Goal: Information Seeking & Learning: Learn about a topic

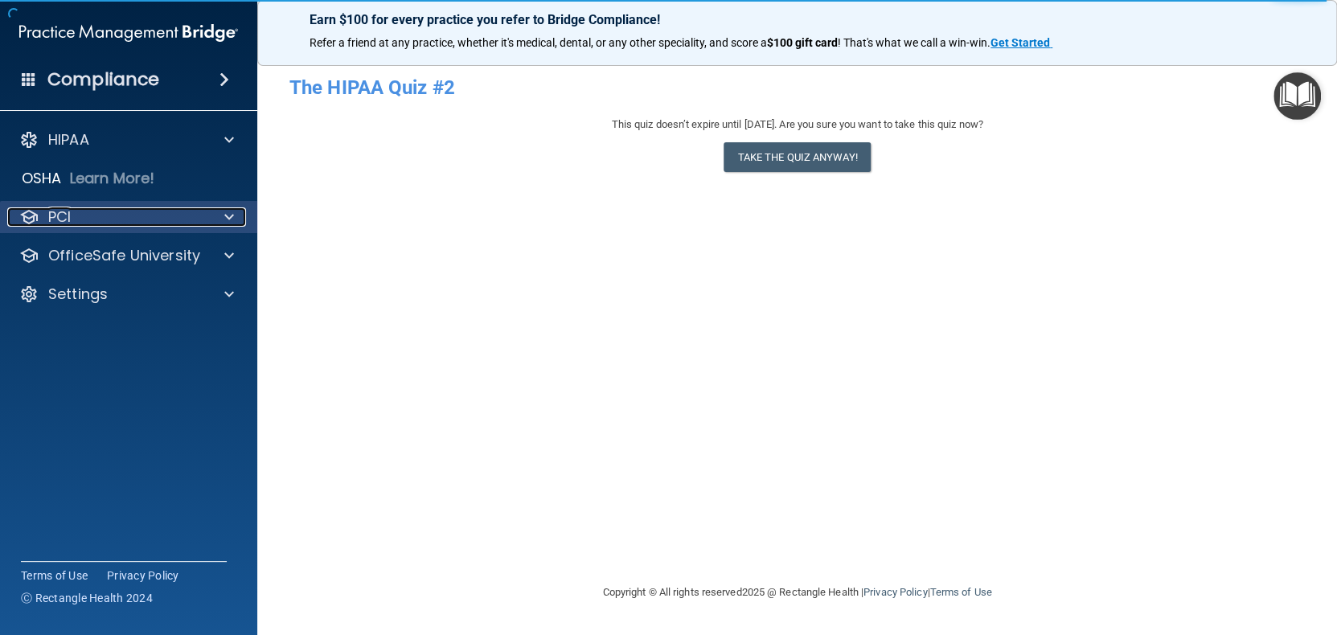
click at [60, 214] on p "PCI" at bounding box center [59, 216] width 23 height 19
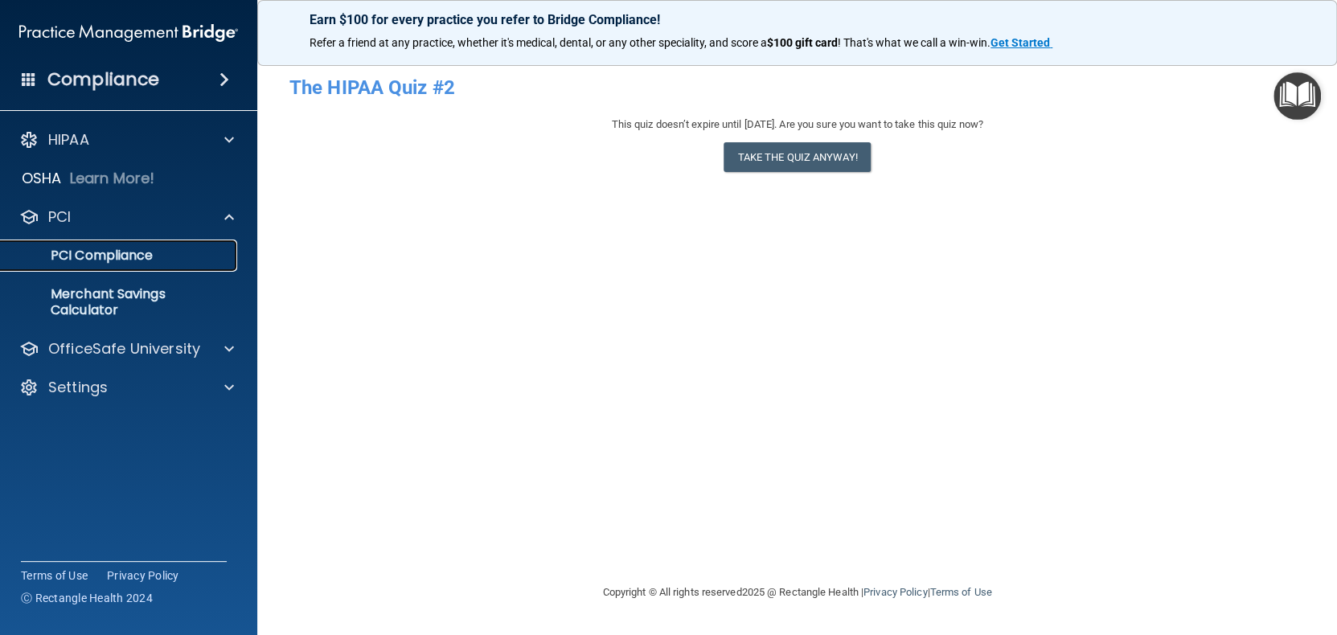
click at [69, 248] on p "PCI Compliance" at bounding box center [119, 256] width 219 height 16
click at [67, 256] on p "PCI Compliance" at bounding box center [119, 256] width 219 height 16
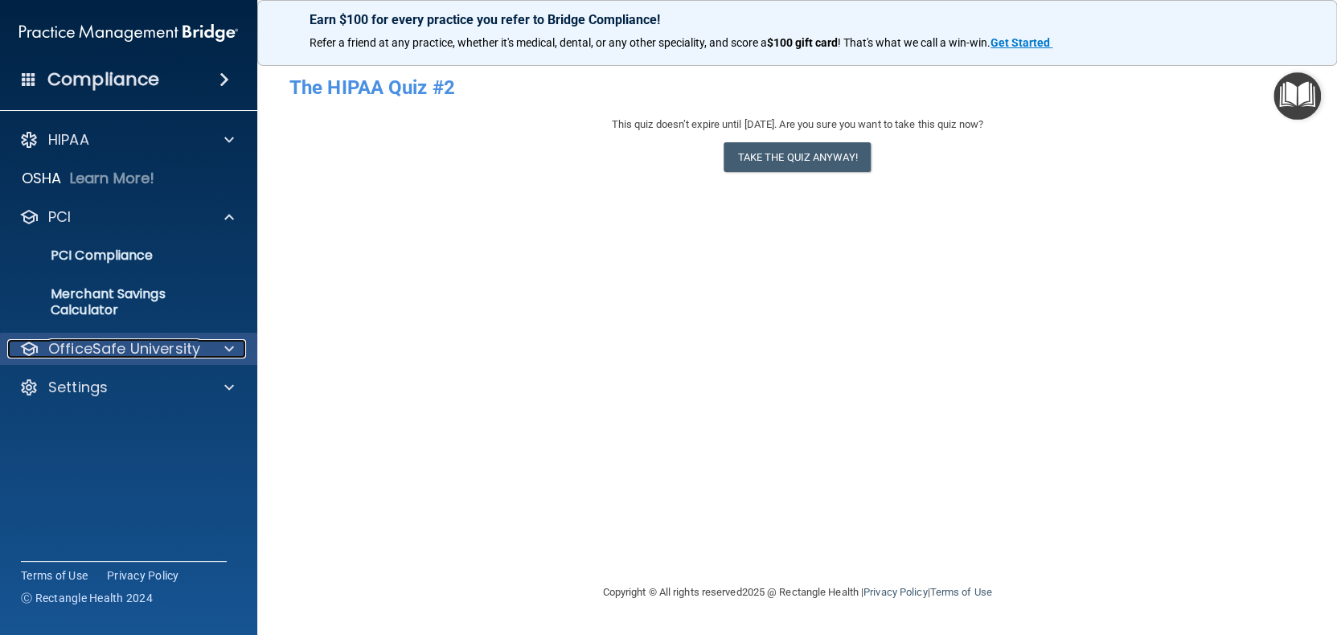
click at [142, 340] on p "OfficeSafe University" at bounding box center [124, 348] width 152 height 19
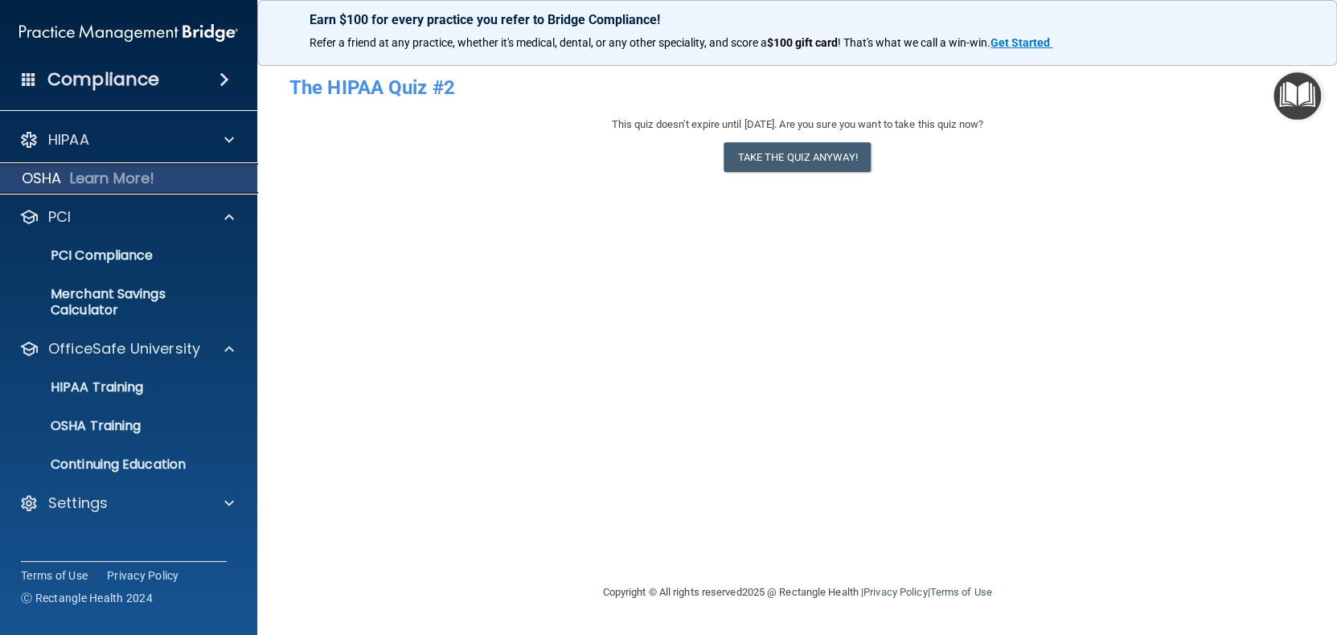
click at [121, 185] on p "Learn More!" at bounding box center [112, 178] width 85 height 19
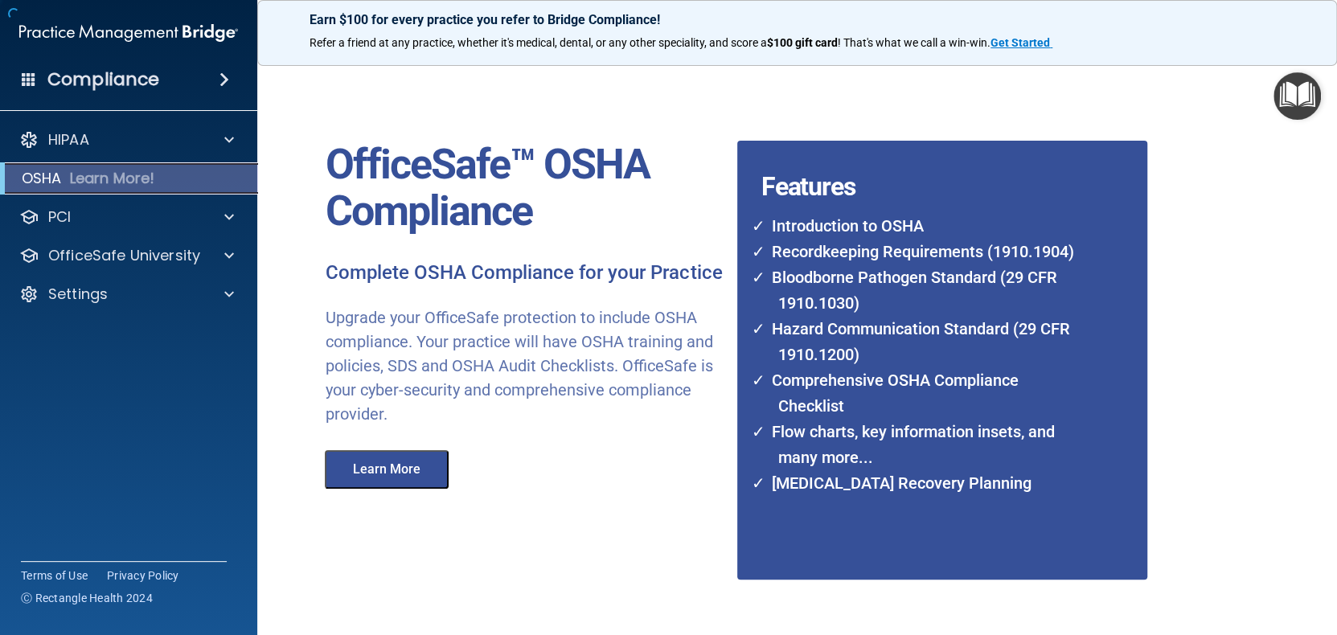
click at [121, 185] on p "Learn More!" at bounding box center [112, 178] width 85 height 19
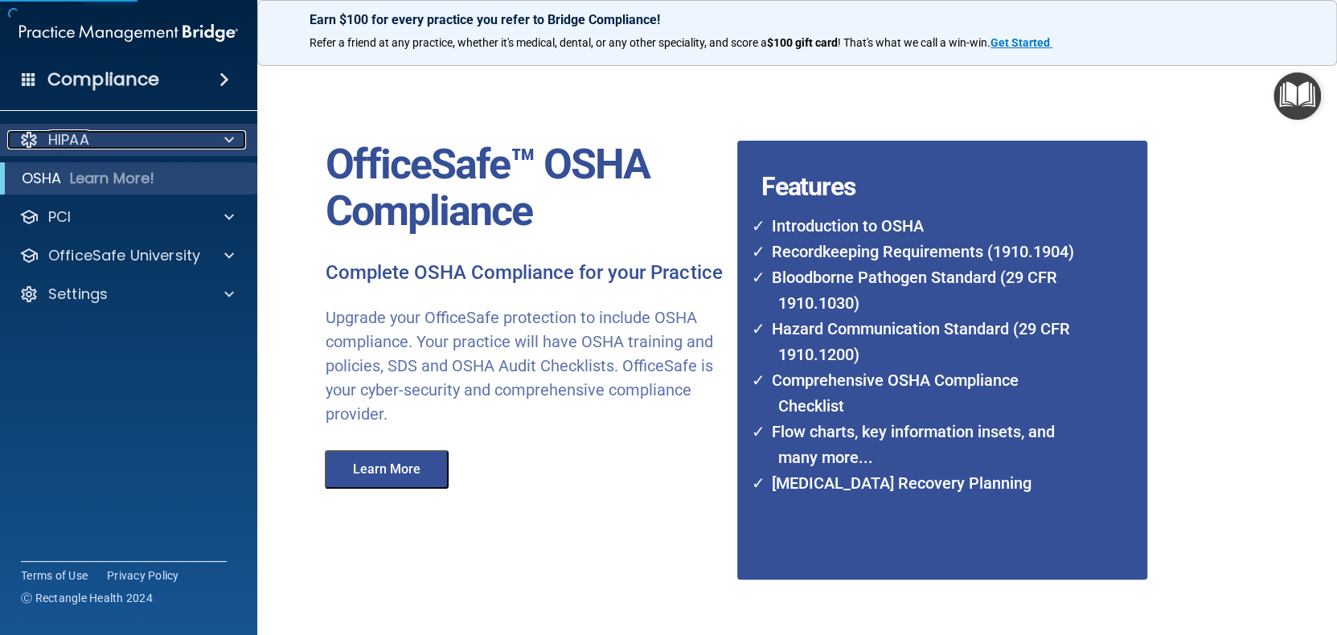
click at [101, 144] on div "HIPAA" at bounding box center [106, 139] width 199 height 19
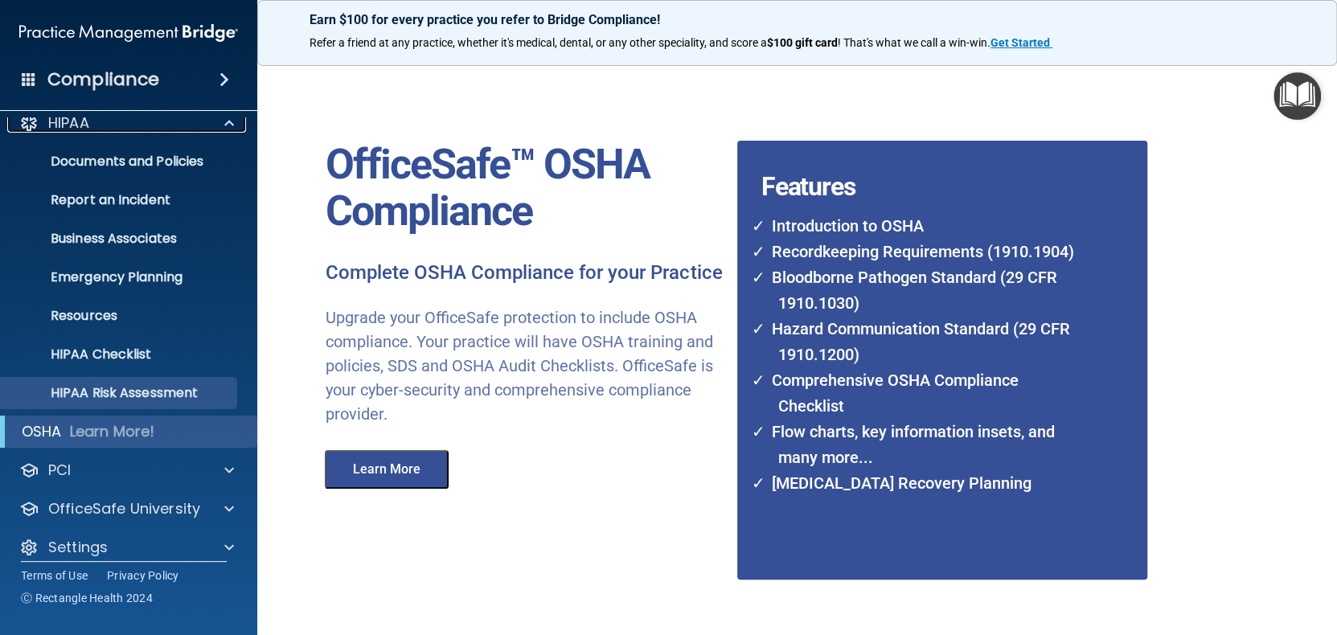
scroll to position [31, 0]
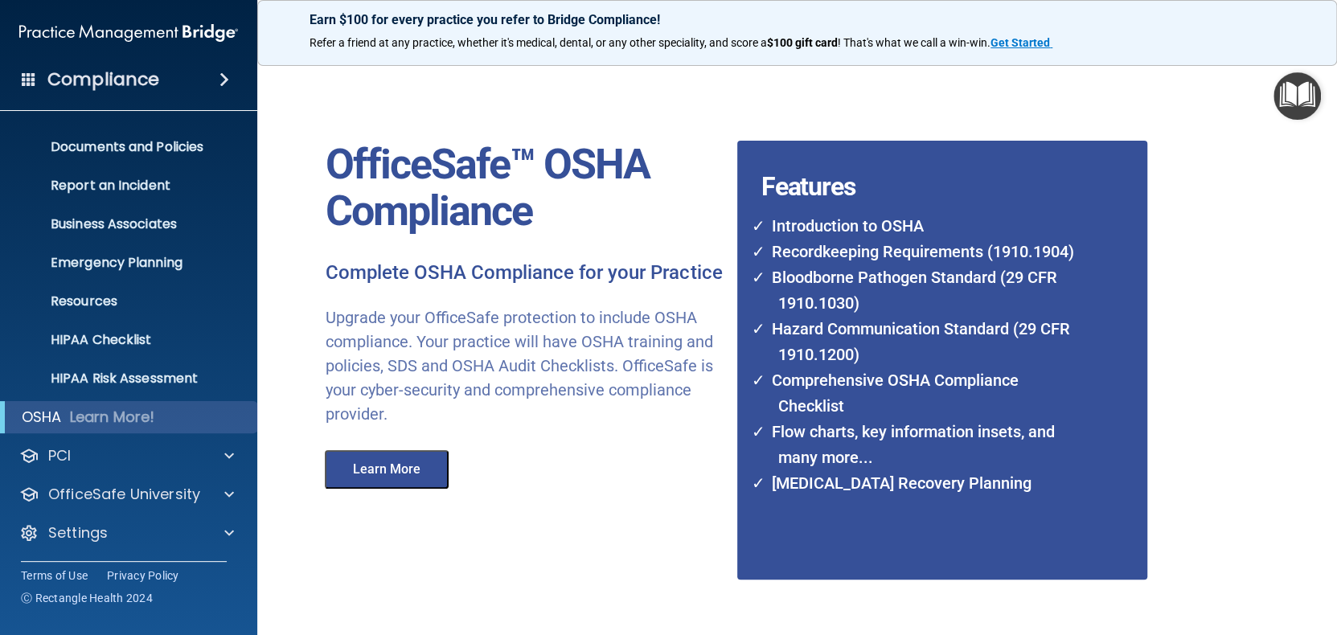
click at [219, 80] on span at bounding box center [224, 79] width 10 height 19
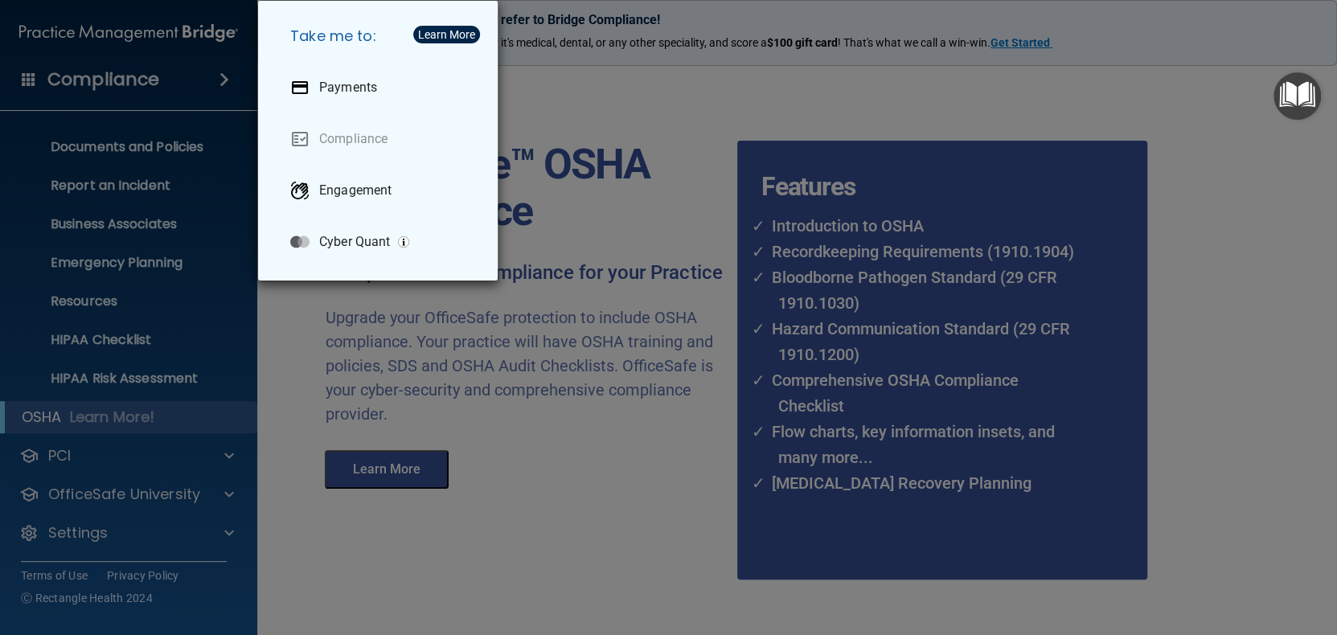
click at [218, 80] on div "Take me to: Payments Compliance Engagement Cyber Quant" at bounding box center [668, 317] width 1337 height 635
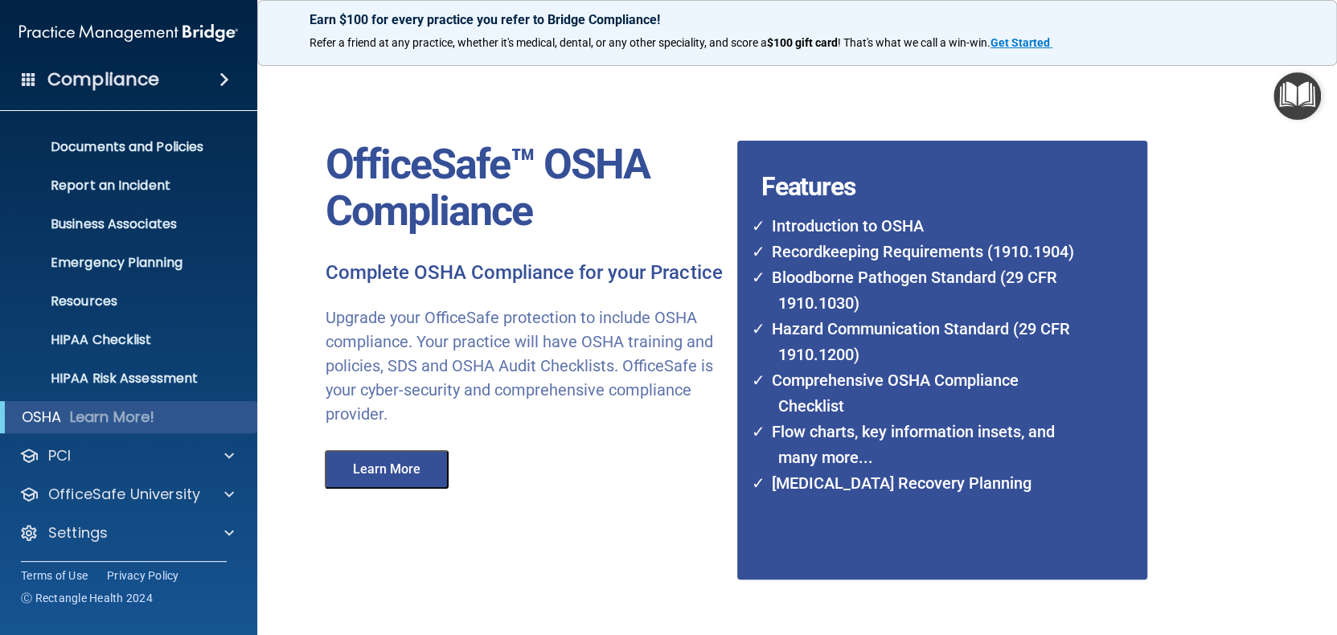
click at [152, 91] on h4 "Compliance" at bounding box center [103, 79] width 112 height 23
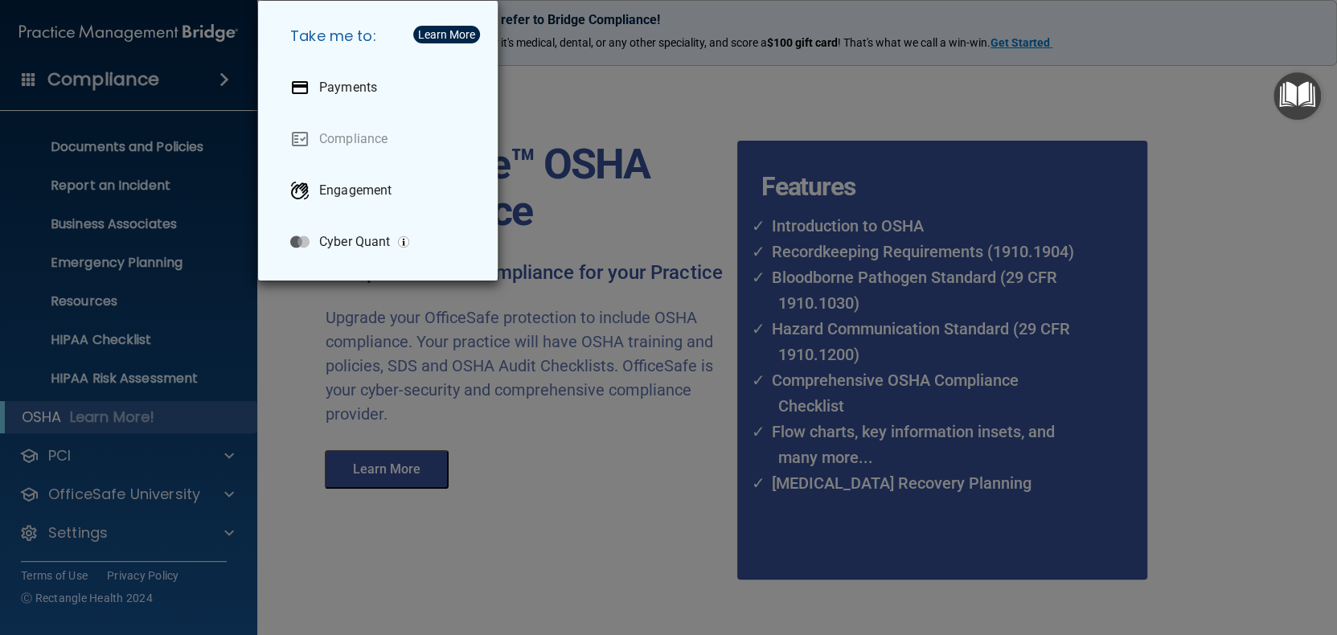
click at [154, 91] on div "Take me to: Payments Compliance Engagement Cyber Quant" at bounding box center [668, 317] width 1337 height 635
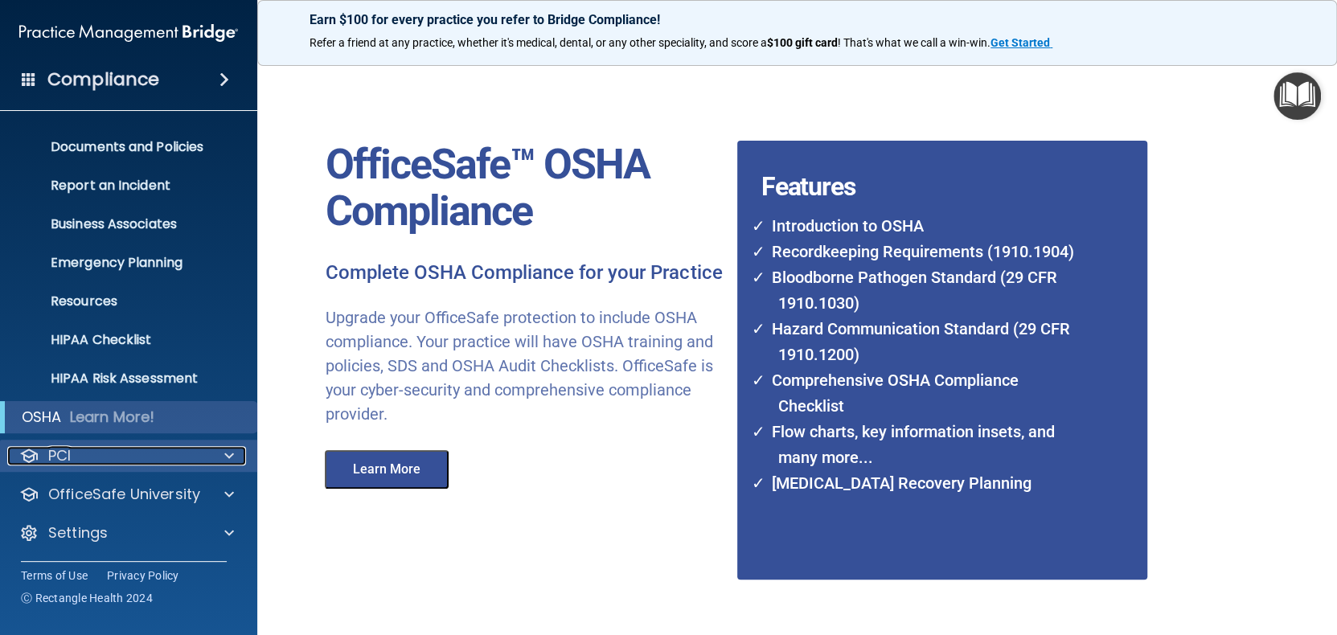
click at [142, 454] on div "PCI" at bounding box center [106, 455] width 199 height 19
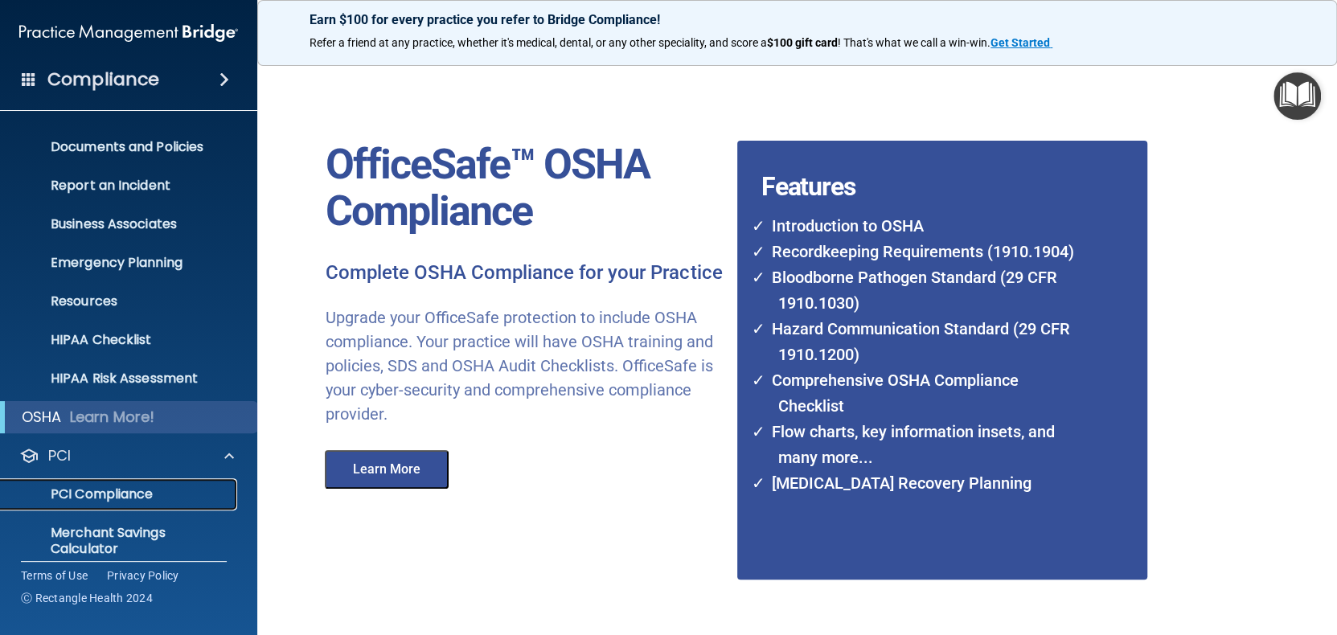
click at [127, 497] on p "PCI Compliance" at bounding box center [119, 494] width 219 height 16
